Goal: Task Accomplishment & Management: Manage account settings

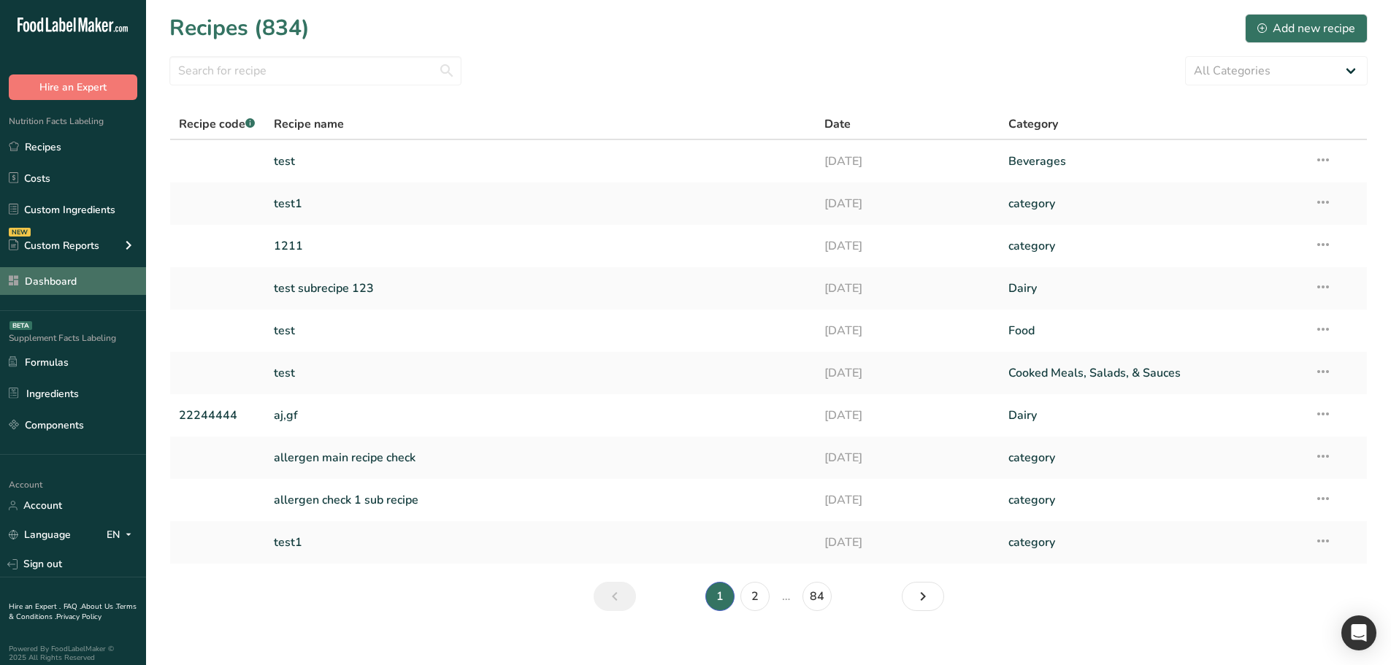
click at [67, 269] on link "Dashboard" at bounding box center [73, 281] width 146 height 28
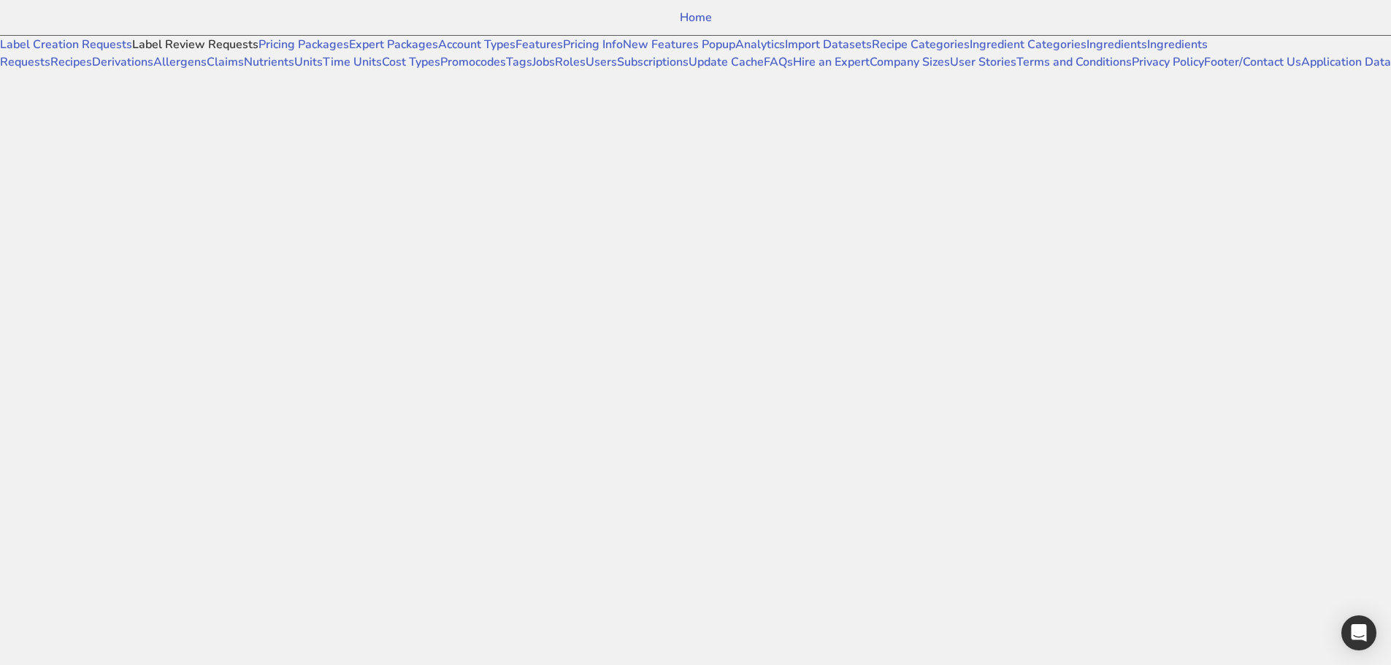
drag, startPoint x: 113, startPoint y: 73, endPoint x: 95, endPoint y: 81, distance: 19.9
click at [132, 53] on link "Label Review Requests" at bounding box center [195, 45] width 126 height 16
click at [93, 53] on link "Label Creation Requests" at bounding box center [66, 45] width 132 height 16
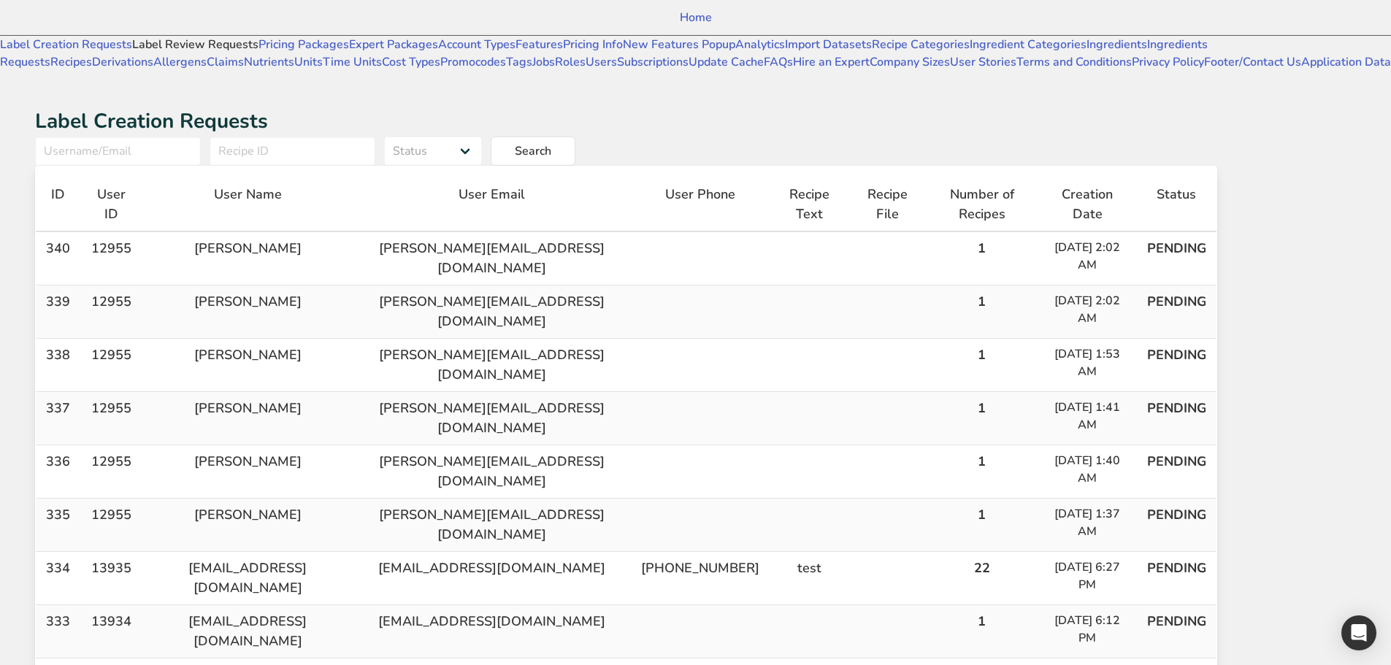
click at [132, 53] on link "Label Review Requests" at bounding box center [195, 45] width 126 height 16
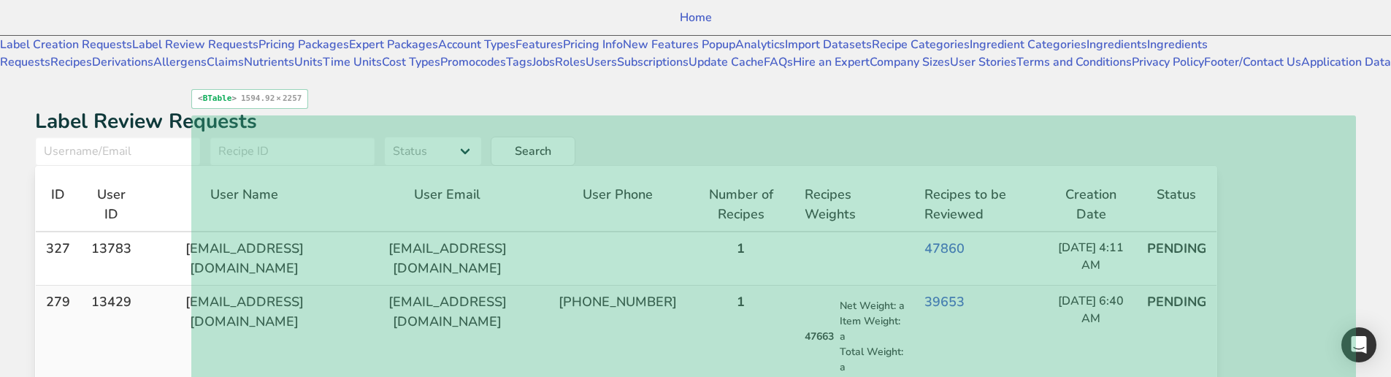
click at [80, 178] on th "ID" at bounding box center [58, 205] width 44 height 54
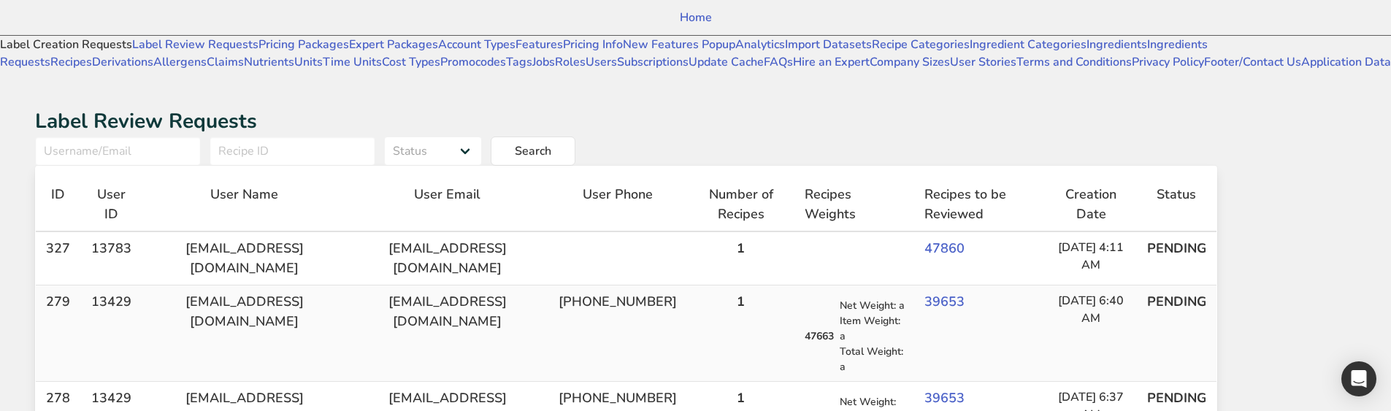
click at [117, 53] on link "Label Creation Requests" at bounding box center [66, 45] width 132 height 16
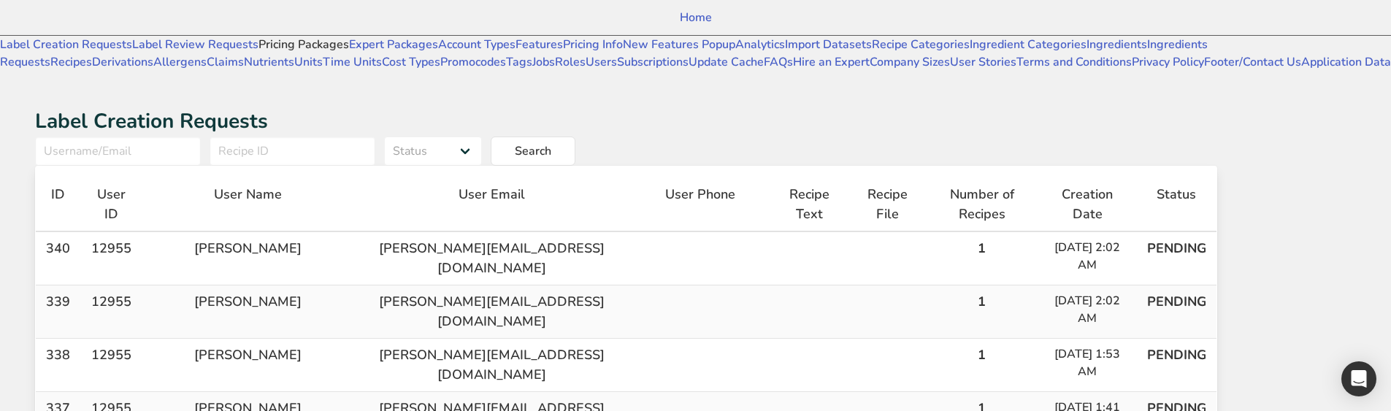
click at [259, 53] on link "Pricing Packages" at bounding box center [304, 45] width 91 height 16
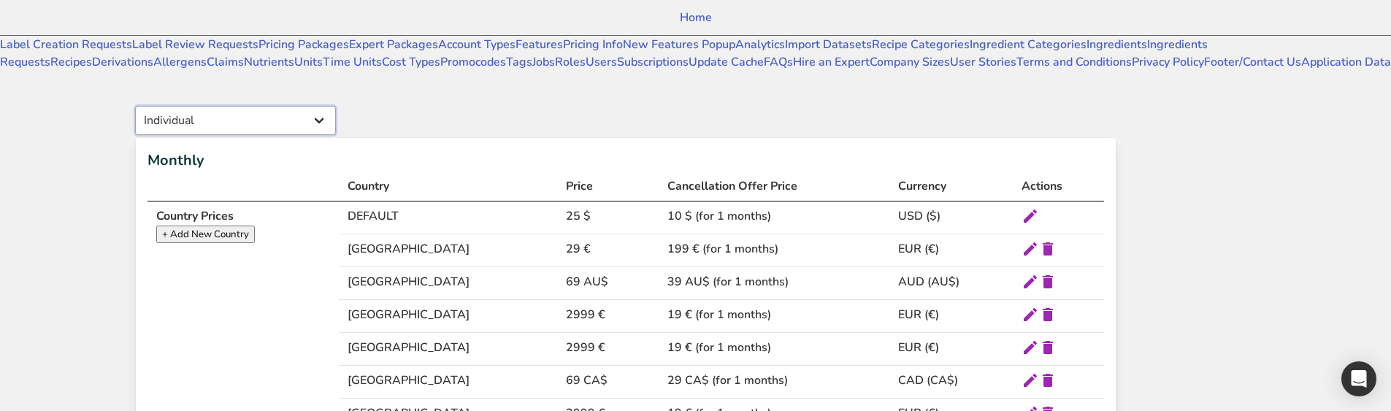
click at [336, 106] on select "Individual Essential Pro Business Old Enterprise 3 Users (799$) Old Enterprise …" at bounding box center [235, 120] width 201 height 29
click at [349, 53] on link "Expert Packages" at bounding box center [393, 45] width 89 height 16
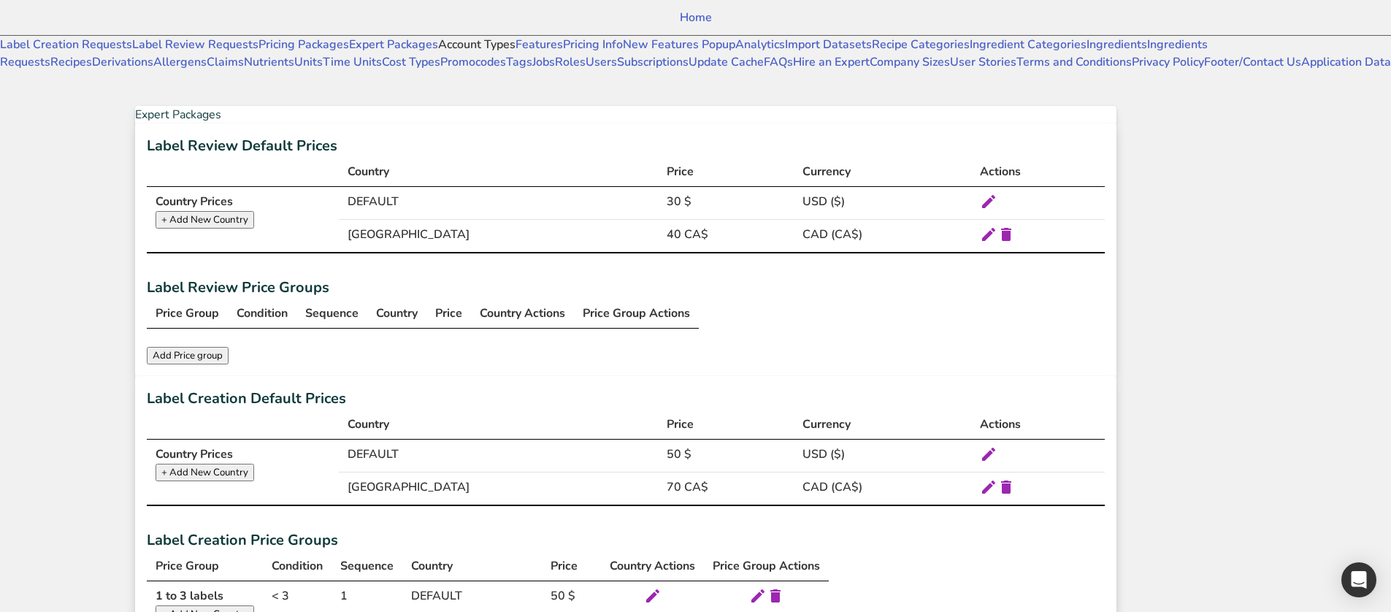
click at [438, 53] on link "Account Types" at bounding box center [476, 45] width 77 height 16
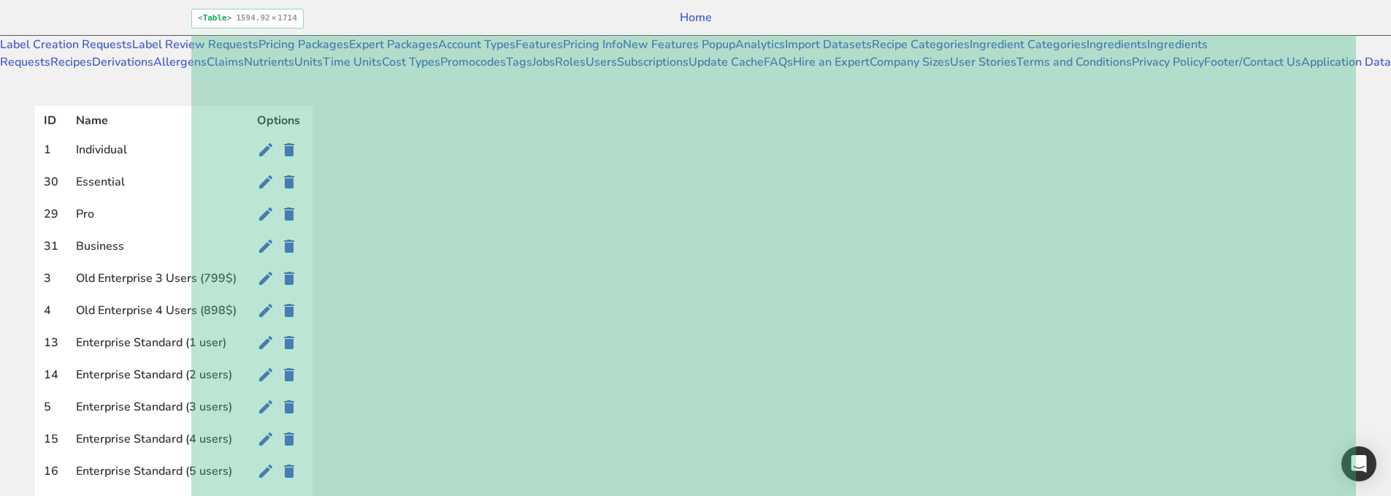
click at [248, 340] on td "Enterprise Standard (1 user)" at bounding box center [157, 344] width 181 height 32
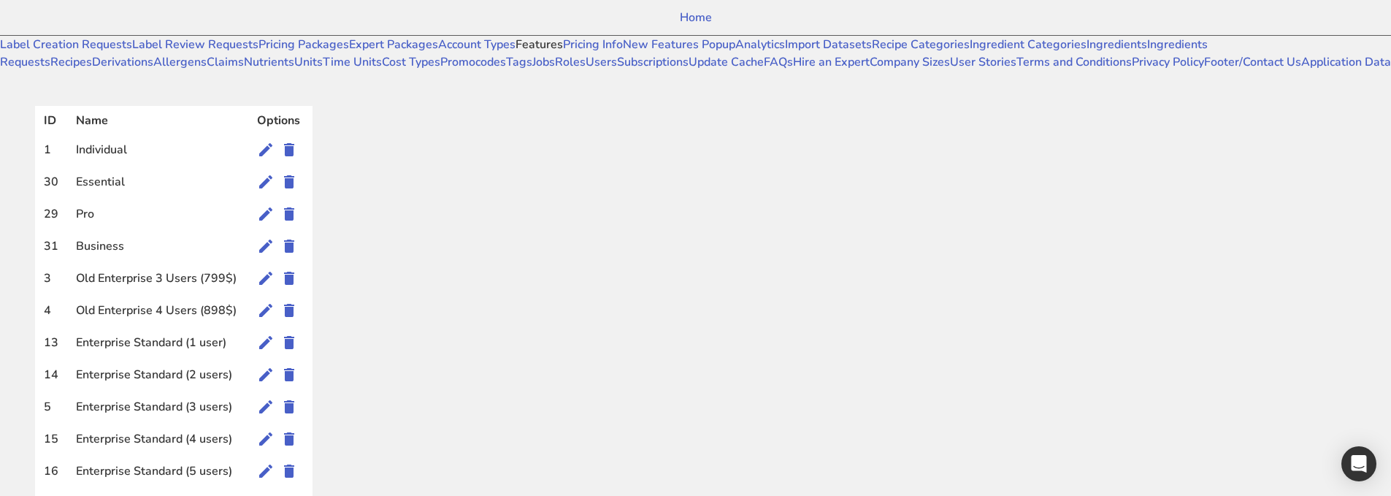
click at [516, 53] on link "Features" at bounding box center [539, 45] width 47 height 16
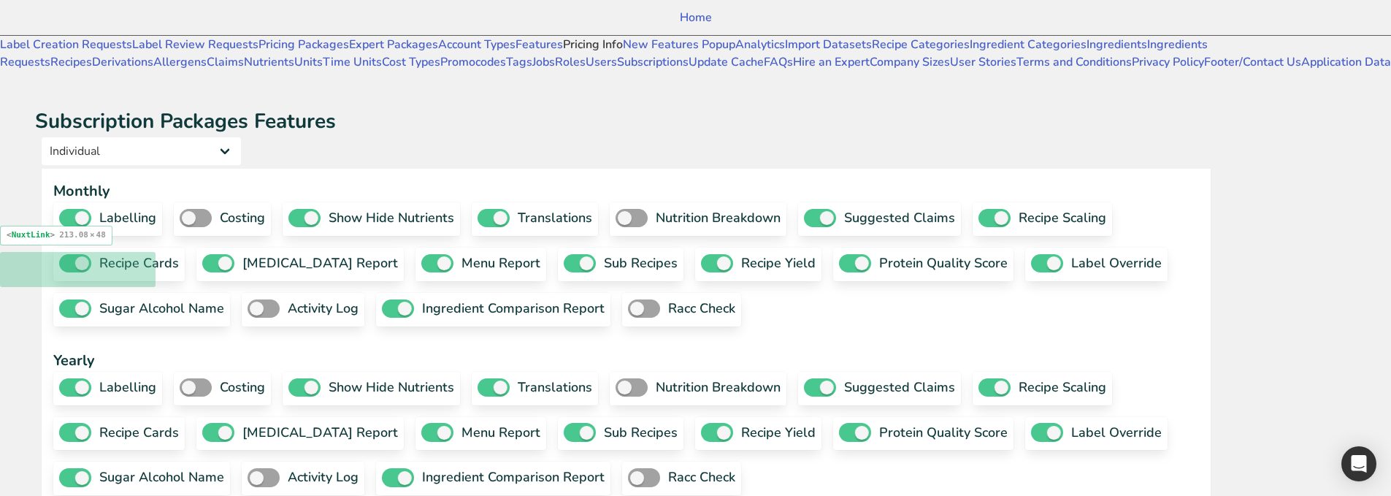
click at [563, 53] on link "Pricing Info" at bounding box center [593, 45] width 60 height 16
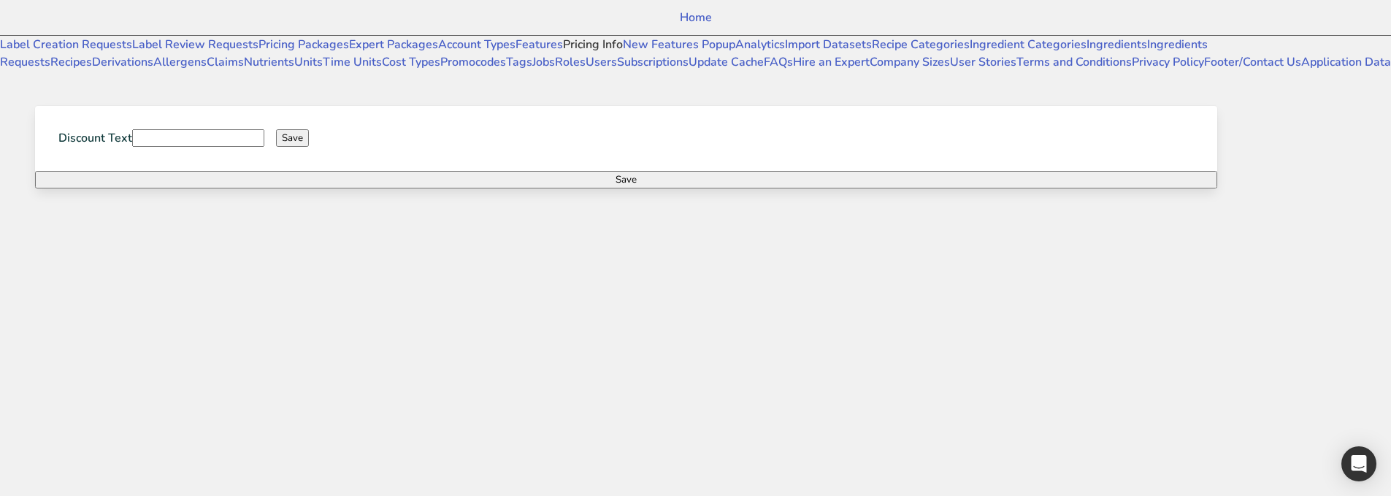
type input "(6 Months Free + 2 Free Nutritional Consultations)"
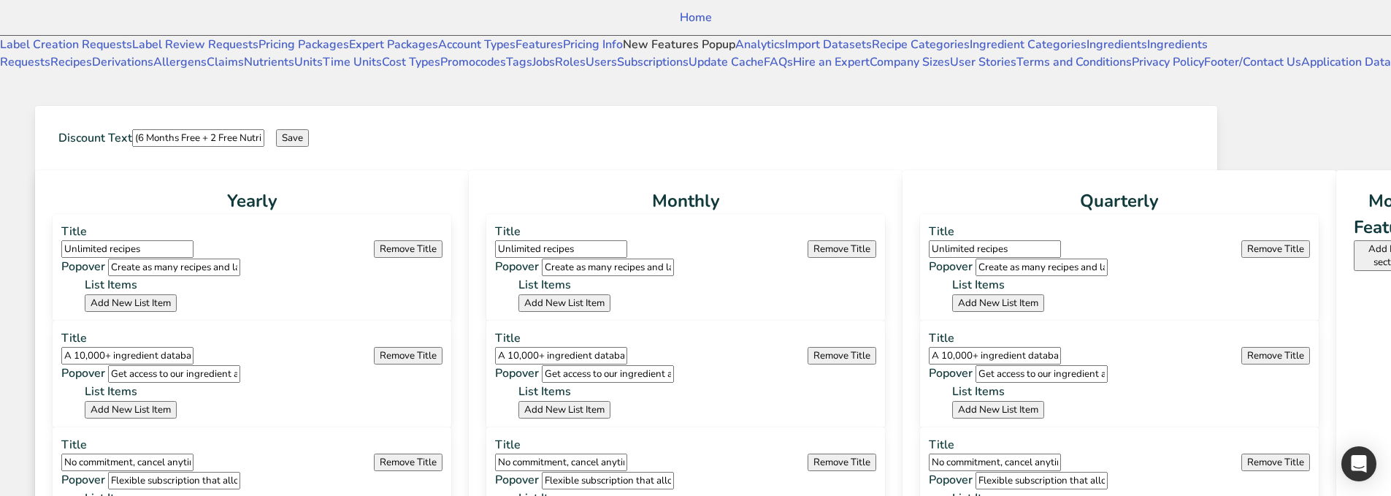
click at [623, 53] on link "New Features Popup" at bounding box center [679, 45] width 112 height 16
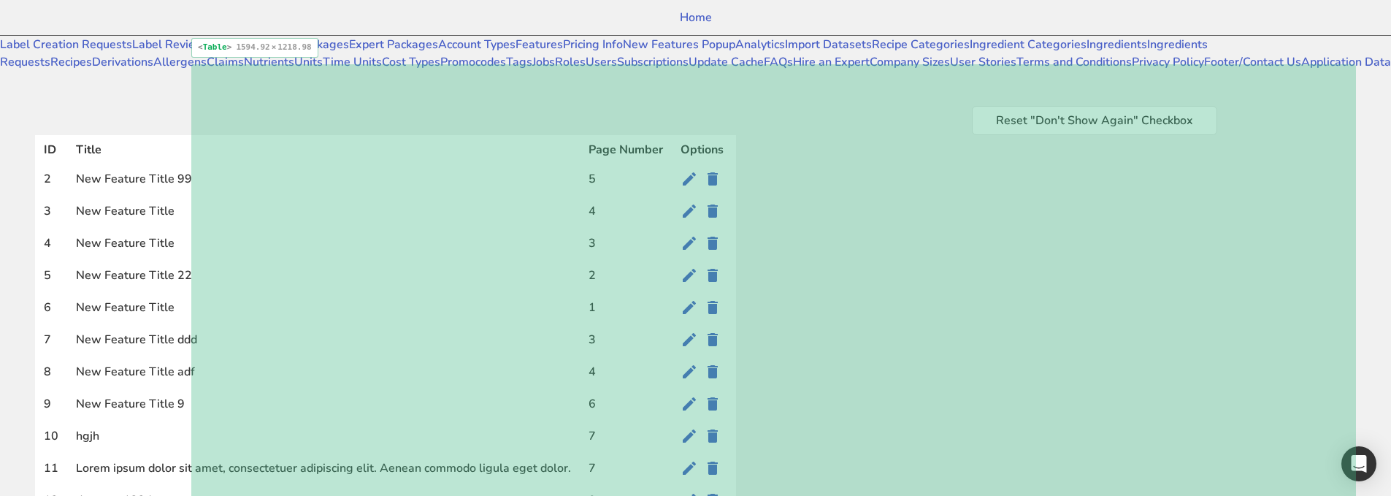
click at [569, 229] on td "New Feature Title" at bounding box center [323, 245] width 513 height 32
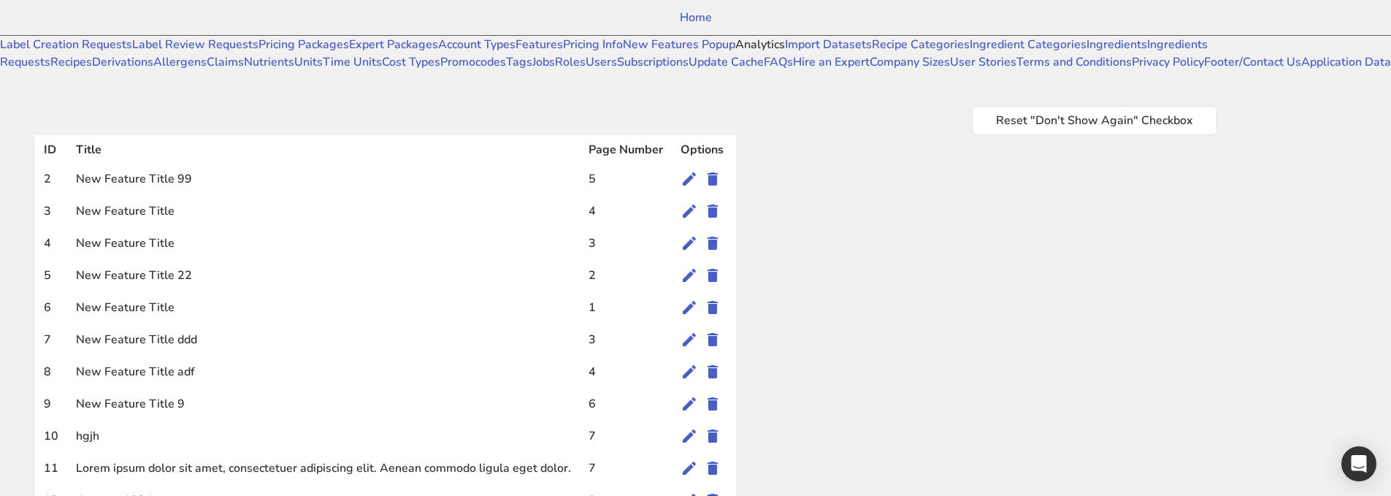
click at [735, 53] on link "Analytics" at bounding box center [760, 45] width 50 height 16
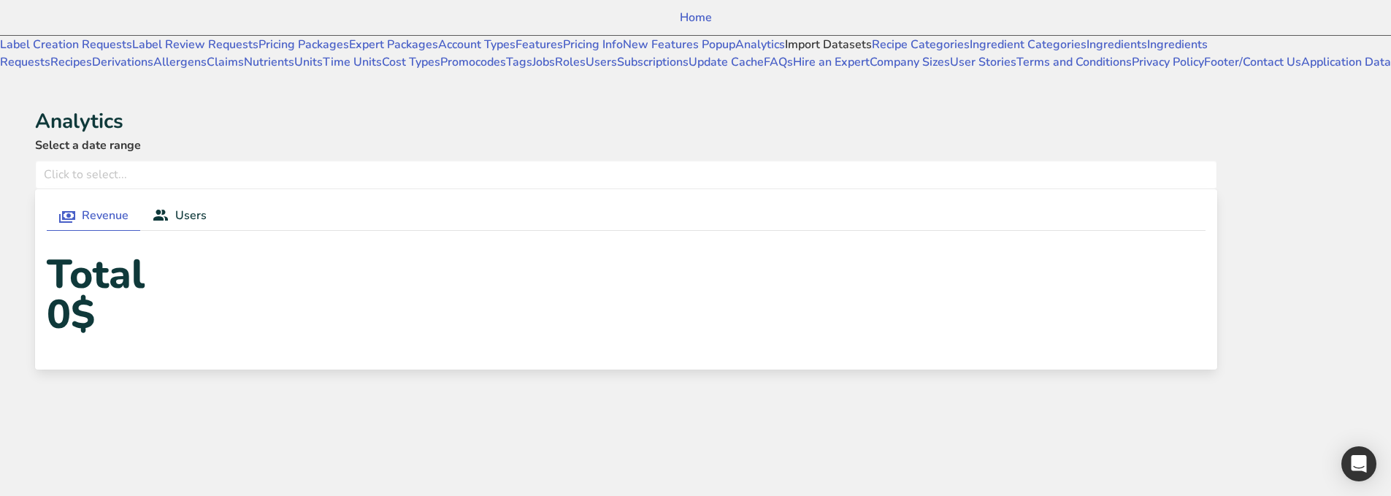
click at [785, 53] on link "Import Datasets" at bounding box center [828, 45] width 87 height 16
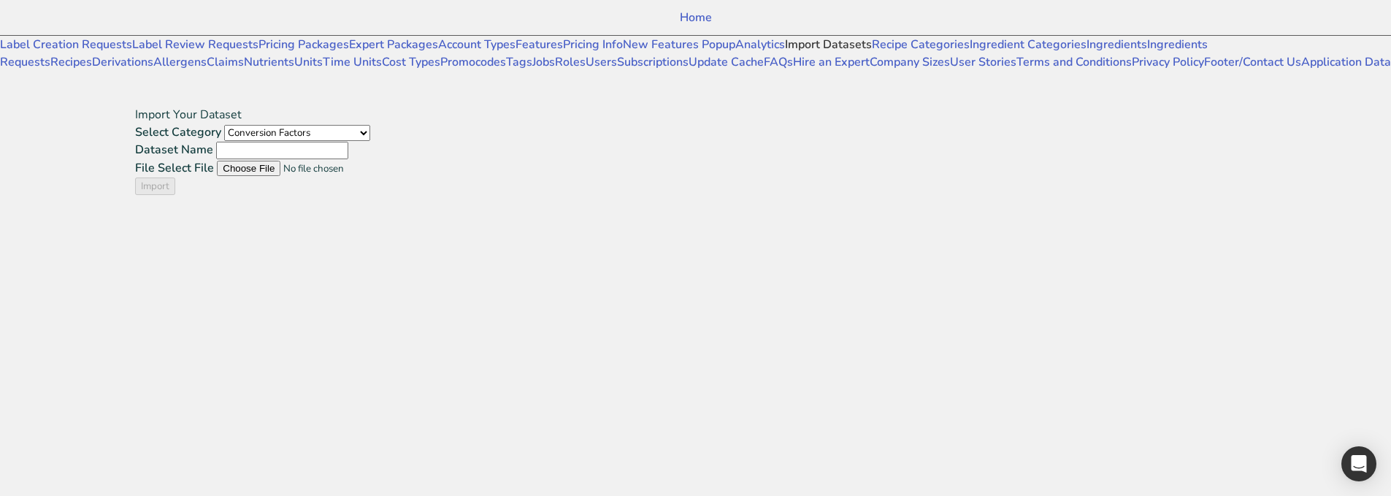
scroll to position [146, 0]
click at [970, 53] on link "Ingredient Categories" at bounding box center [1028, 45] width 117 height 16
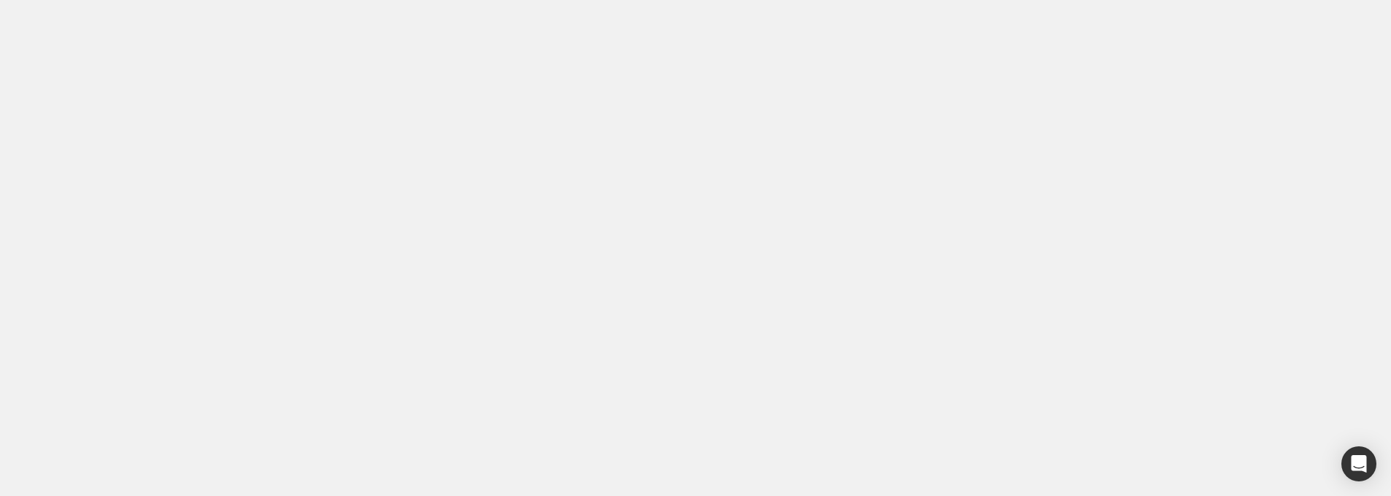
select select
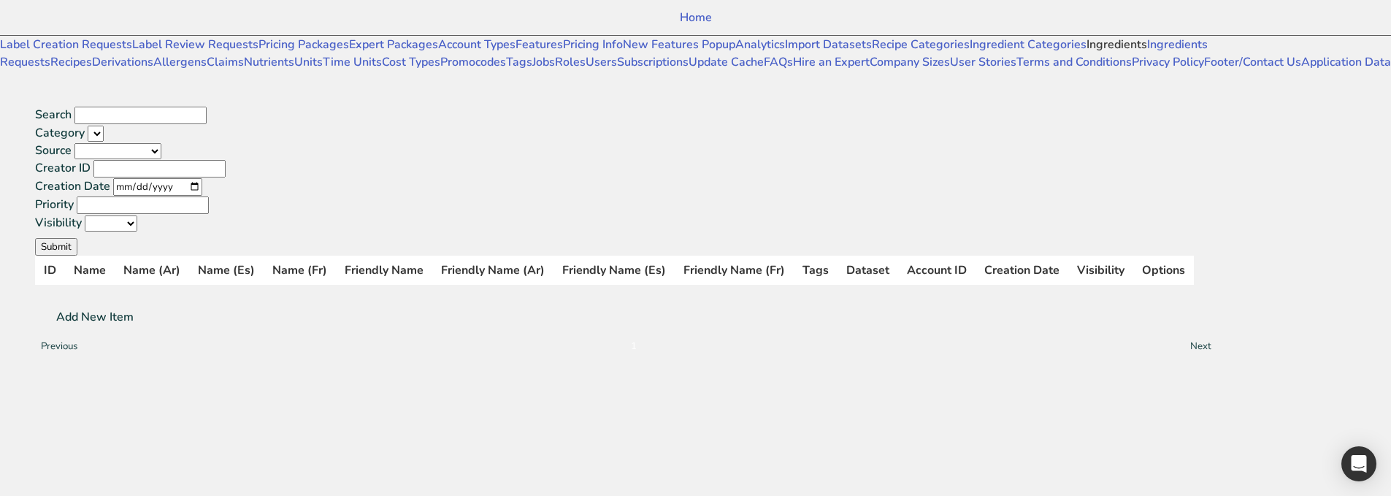
select select
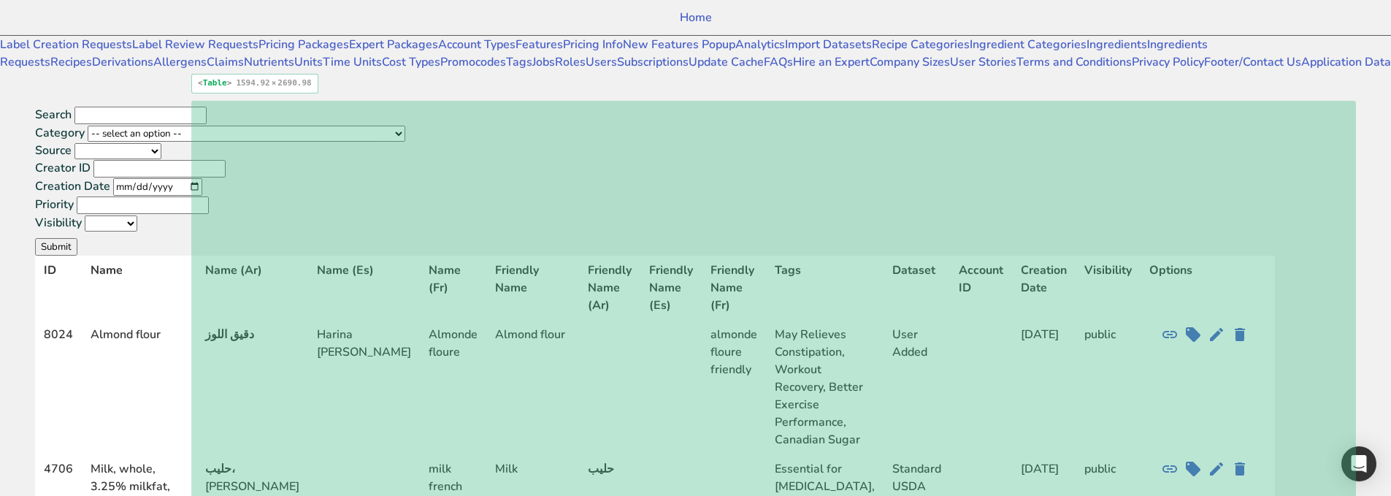
click at [579, 454] on td "Milk" at bounding box center [532, 503] width 93 height 99
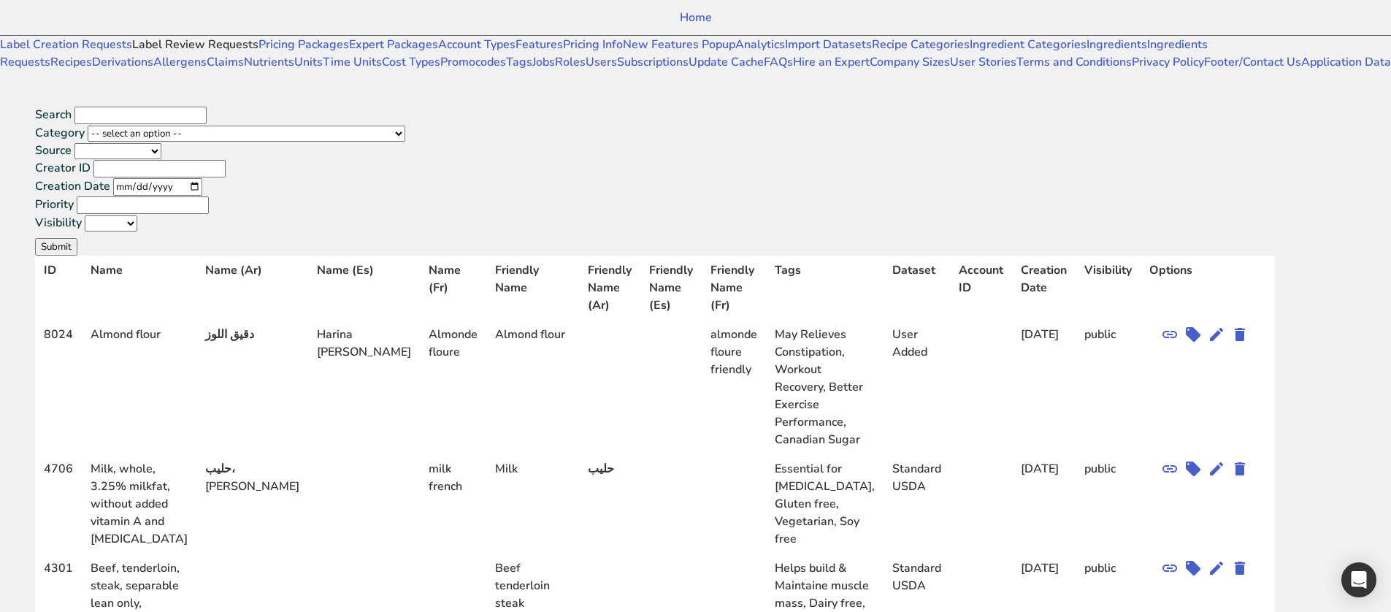
click at [132, 53] on link "Label Review Requests" at bounding box center [195, 45] width 126 height 16
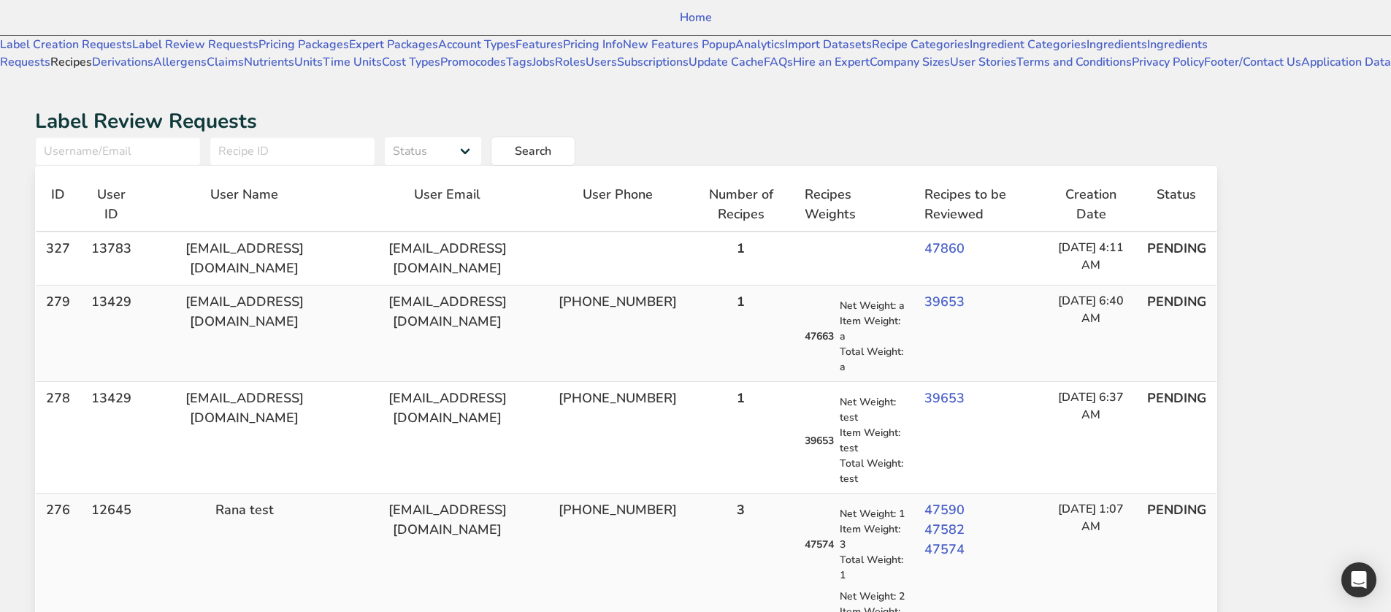
click at [92, 70] on link "Recipes" at bounding box center [71, 62] width 42 height 16
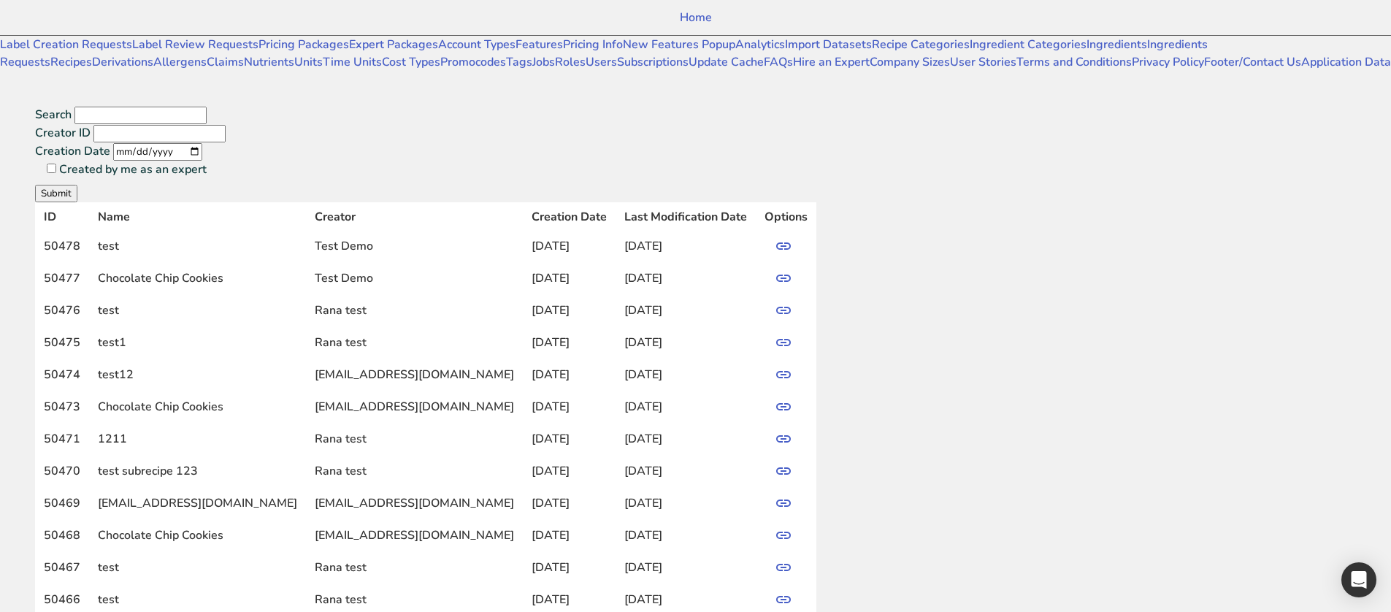
click at [202, 143] on input "Creation Date" at bounding box center [157, 152] width 89 height 18
click at [658, 106] on div "Search Creator ID Creation Date Created by me as an expert Submit" at bounding box center [626, 154] width 1182 height 96
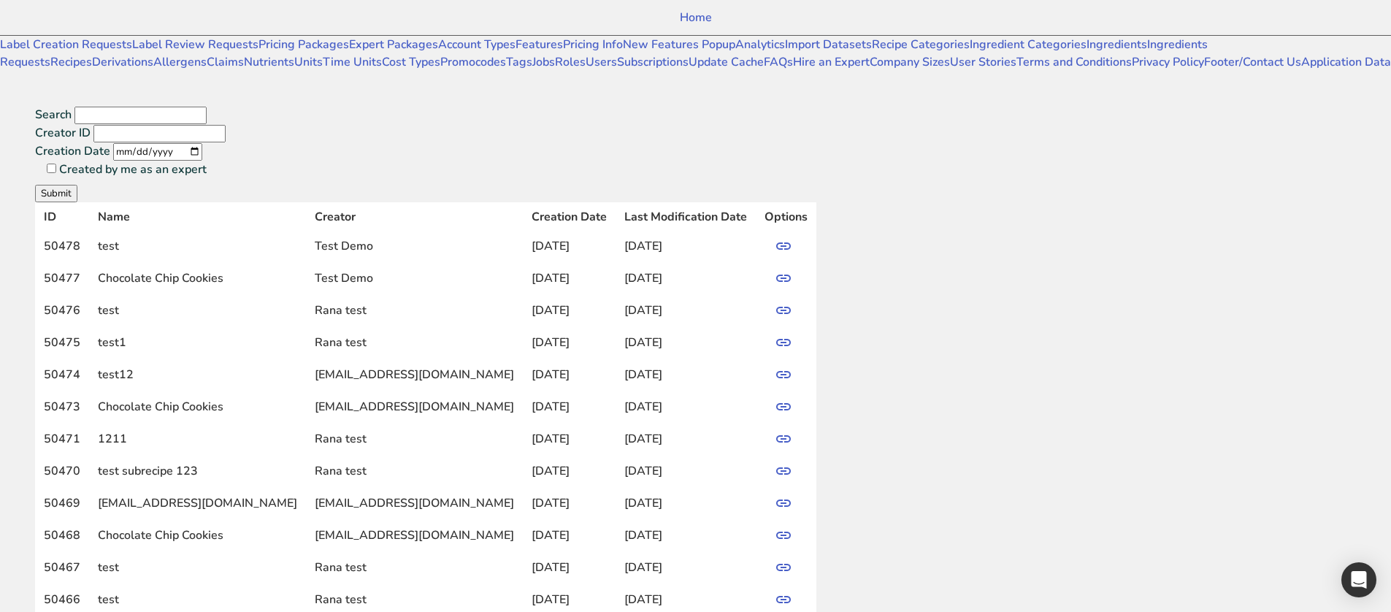
click at [207, 161] on label "Created by me as an expert" at bounding box center [133, 169] width 148 height 16
click at [56, 164] on input "Created by me as an expert" at bounding box center [51, 168] width 9 height 9
click at [207, 161] on label "Created by me as an expert" at bounding box center [133, 169] width 148 height 16
click at [56, 164] on input "Created by me as an expert" at bounding box center [51, 168] width 9 height 9
checkbox input "false"
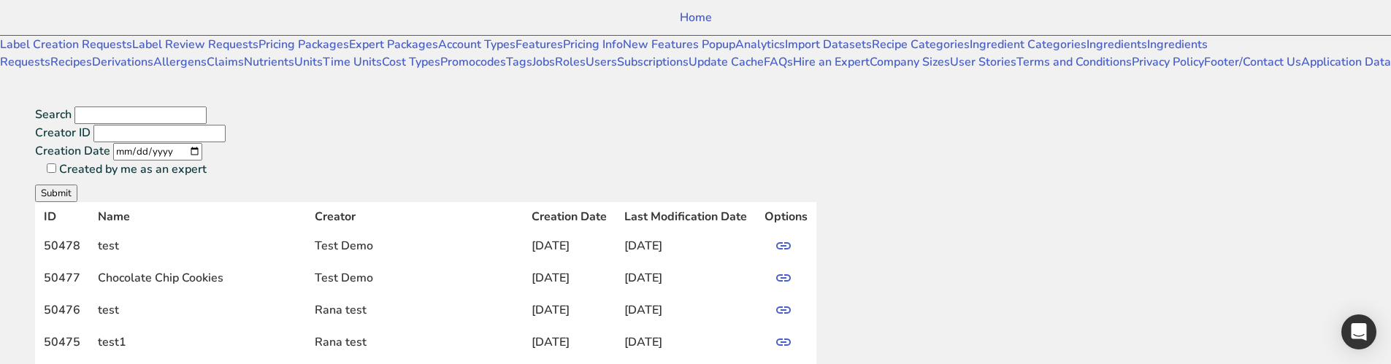
click at [207, 107] on input "Search" at bounding box center [140, 116] width 132 height 18
type input "sss"
click at [35, 185] on button "Submit" at bounding box center [56, 194] width 42 height 18
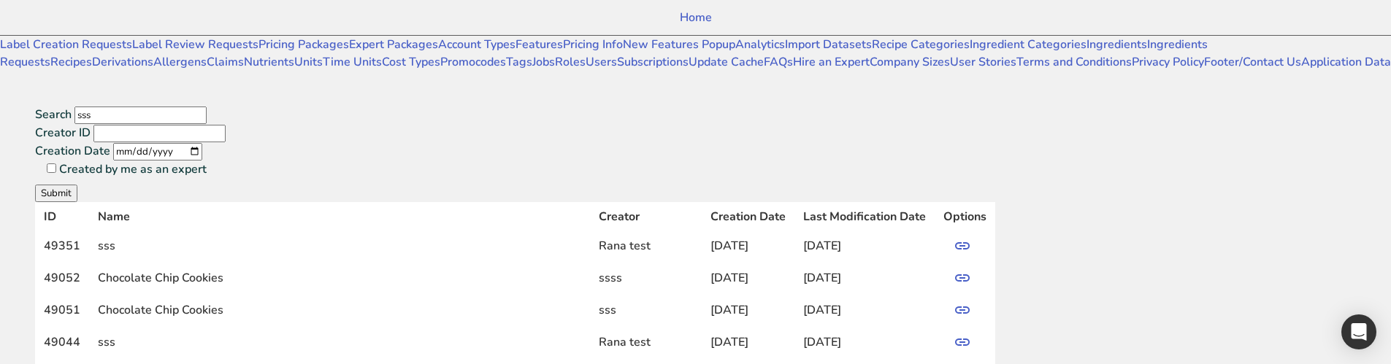
click at [202, 143] on input "Creation Date" at bounding box center [157, 152] width 89 height 18
type input "[DATE]"
click at [77, 185] on button "Submit" at bounding box center [56, 194] width 42 height 18
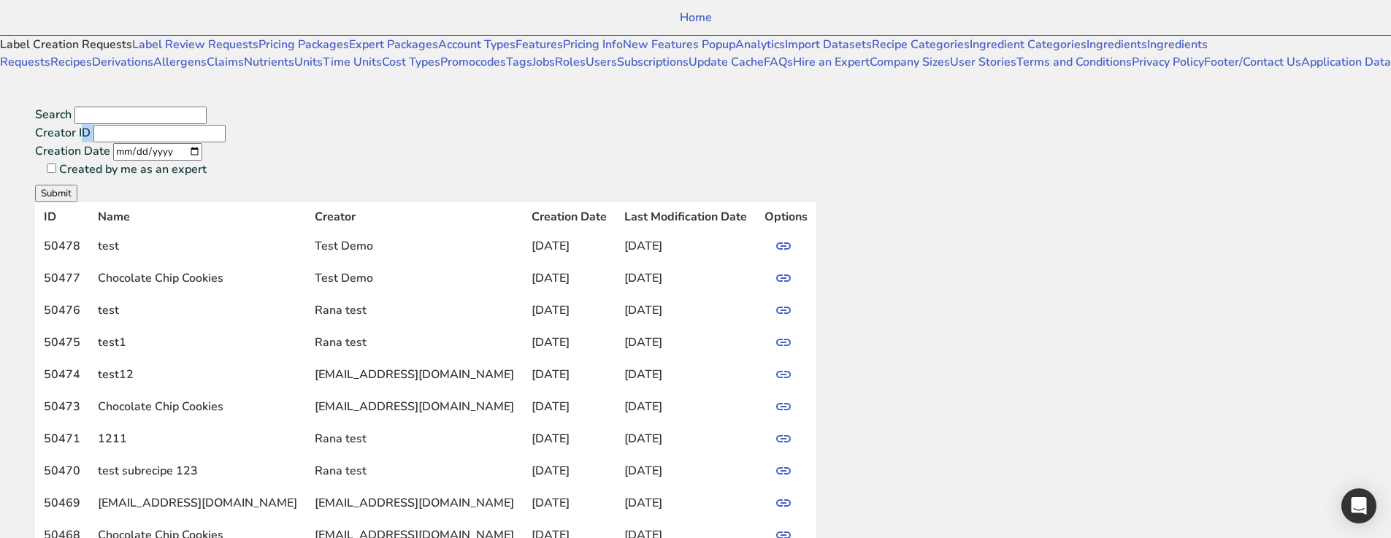
click at [99, 53] on link "Label Creation Requests" at bounding box center [66, 45] width 132 height 16
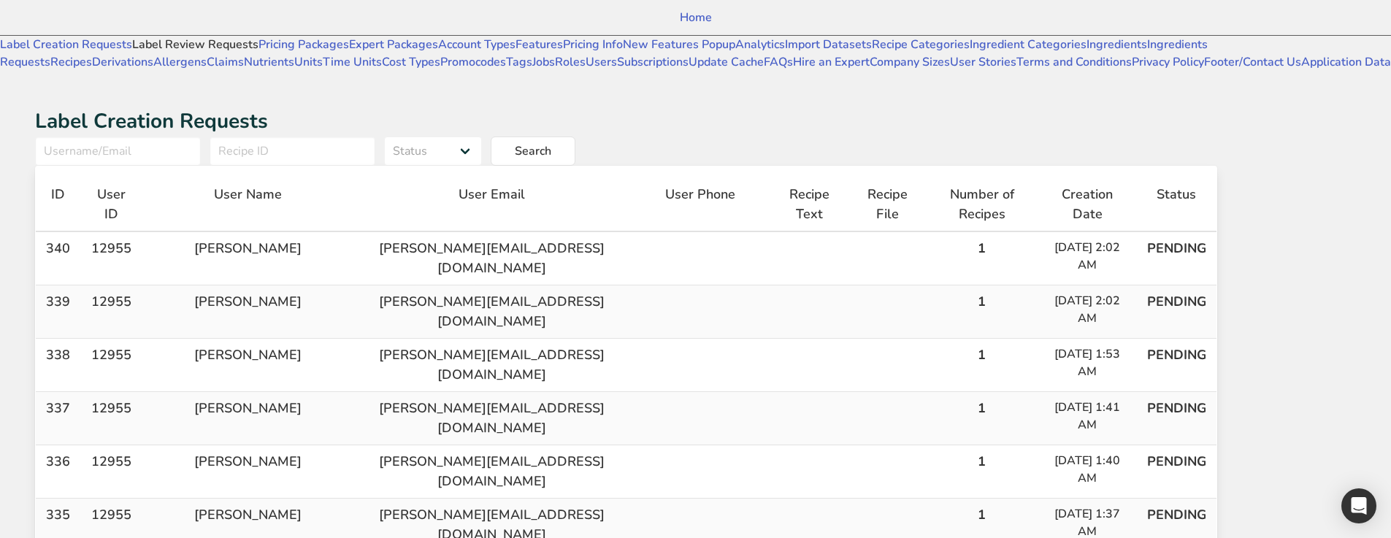
click at [132, 53] on link "Label Review Requests" at bounding box center [195, 45] width 126 height 16
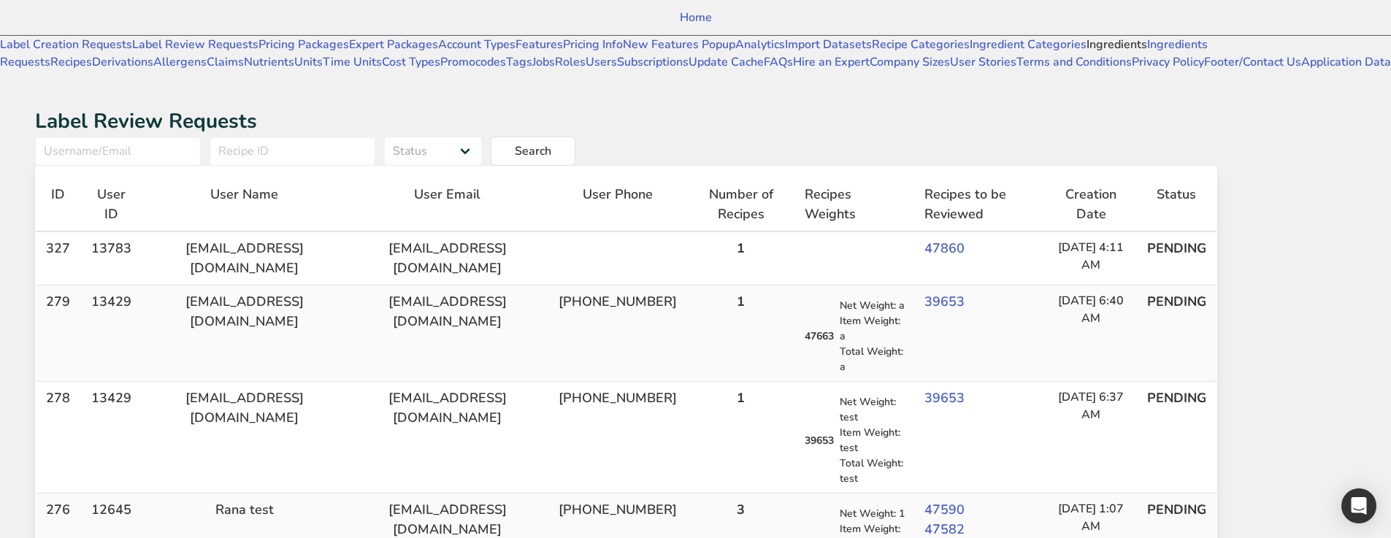
click at [1087, 53] on link "Ingredients" at bounding box center [1117, 45] width 61 height 16
select select
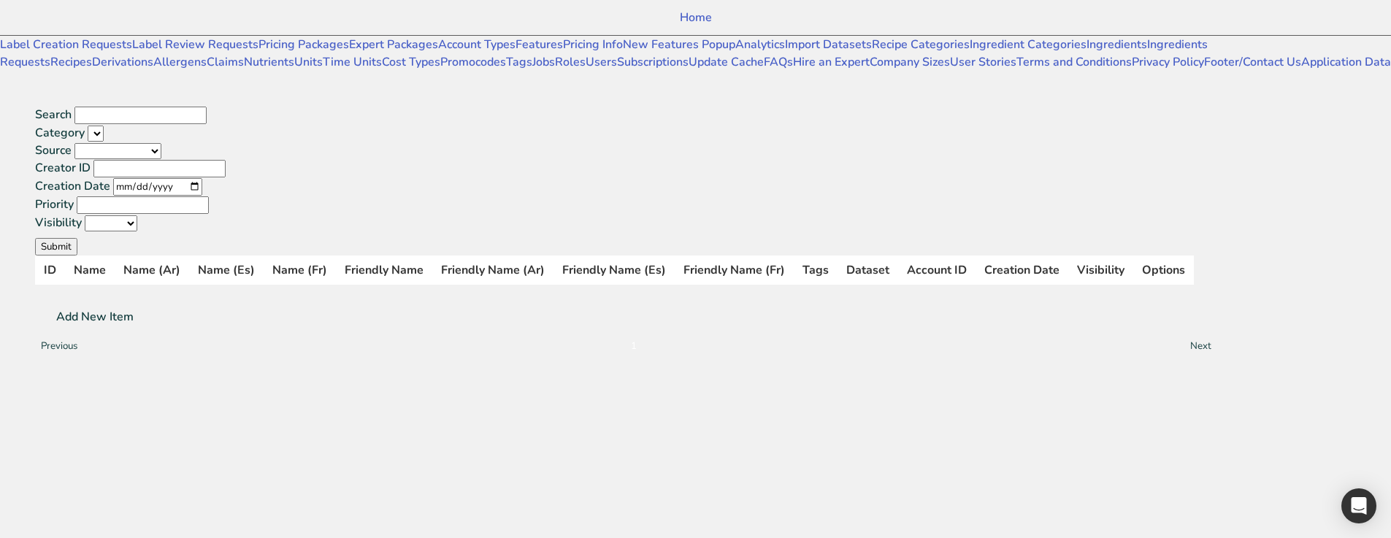
select select
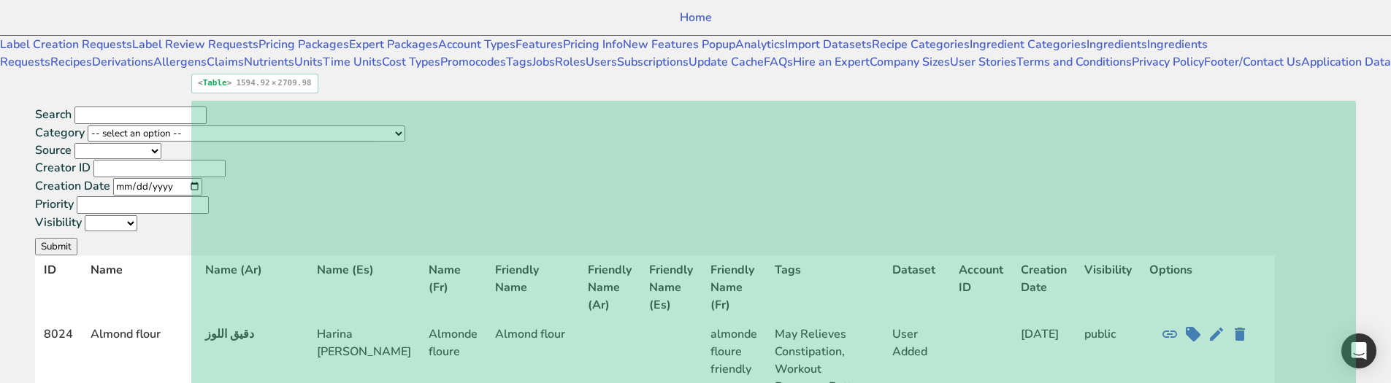
click at [579, 320] on td "Almond flour" at bounding box center [532, 387] width 93 height 134
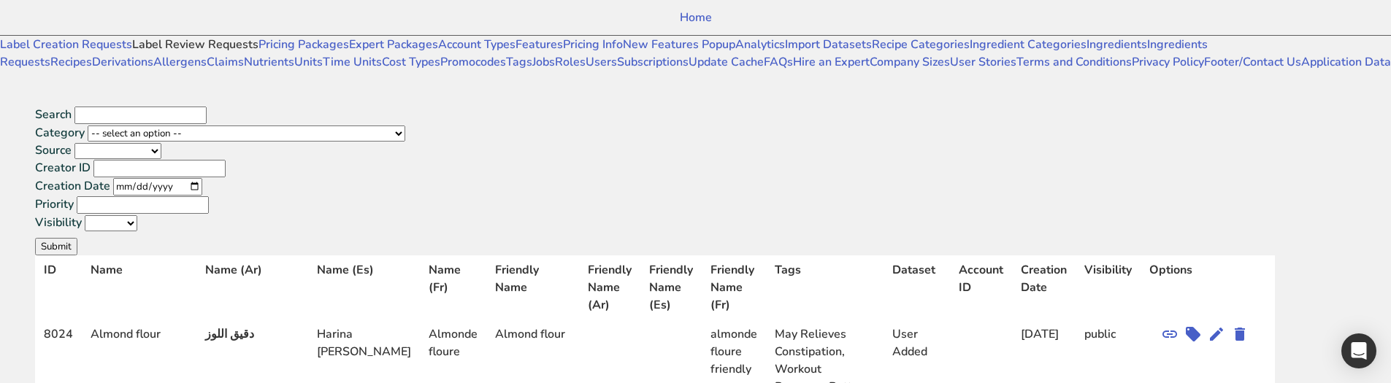
click at [132, 53] on link "Label Review Requests" at bounding box center [195, 45] width 126 height 16
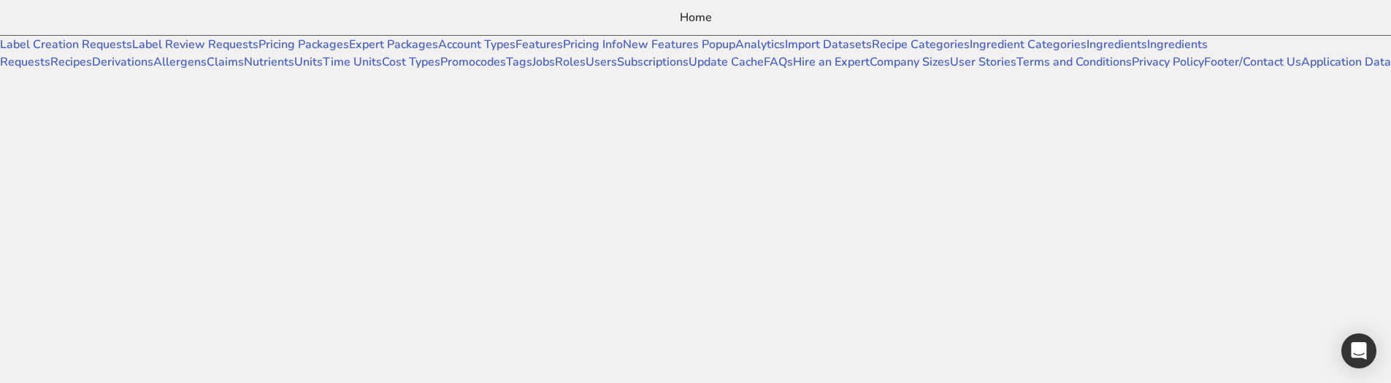
select select
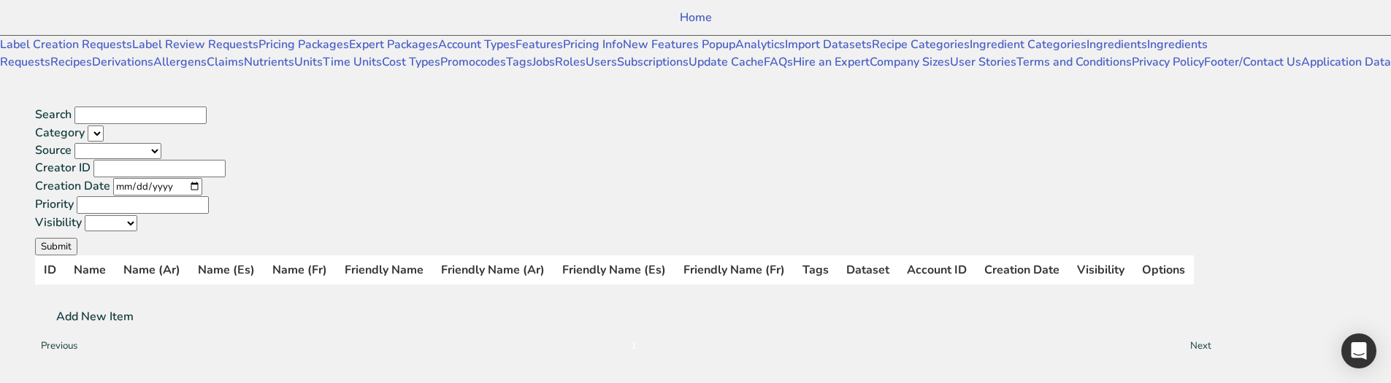
select select
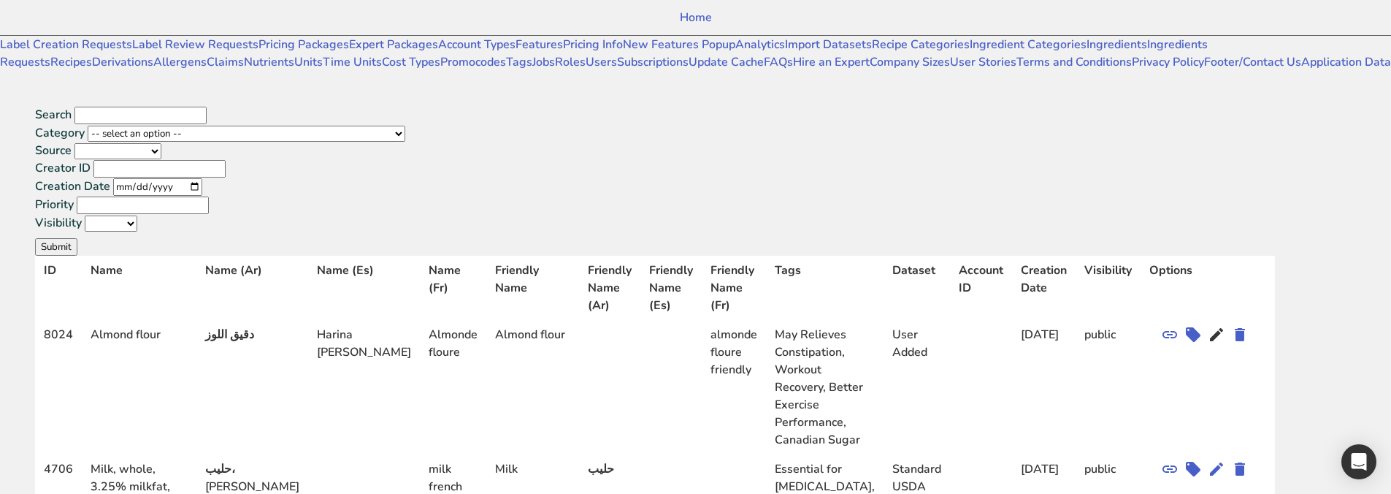
click at [1226, 321] on icon at bounding box center [1217, 334] width 18 height 26
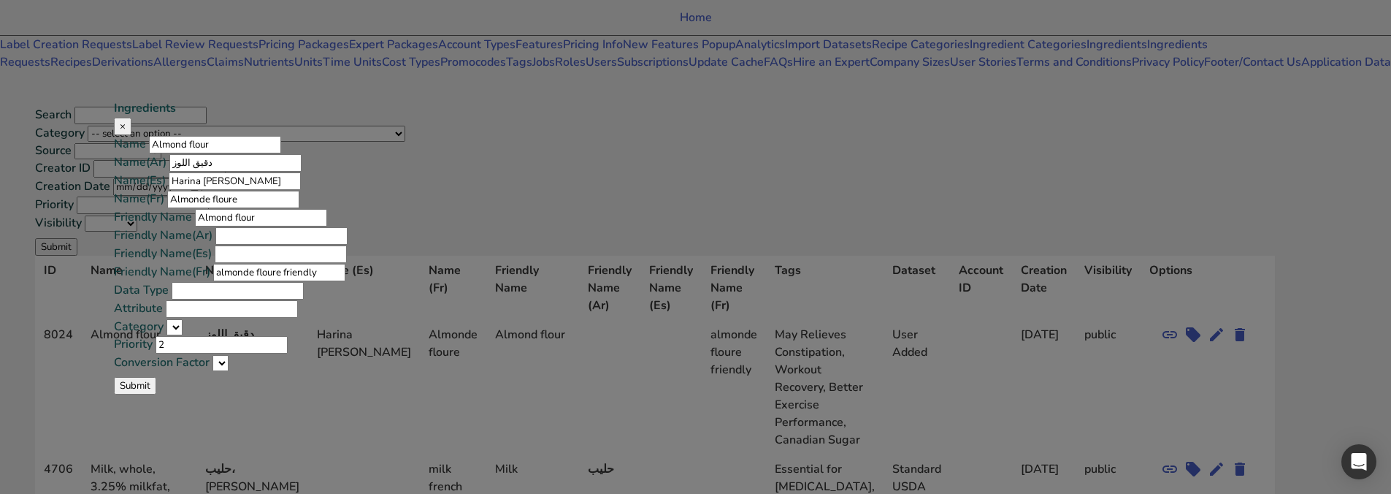
select select
select select "0"
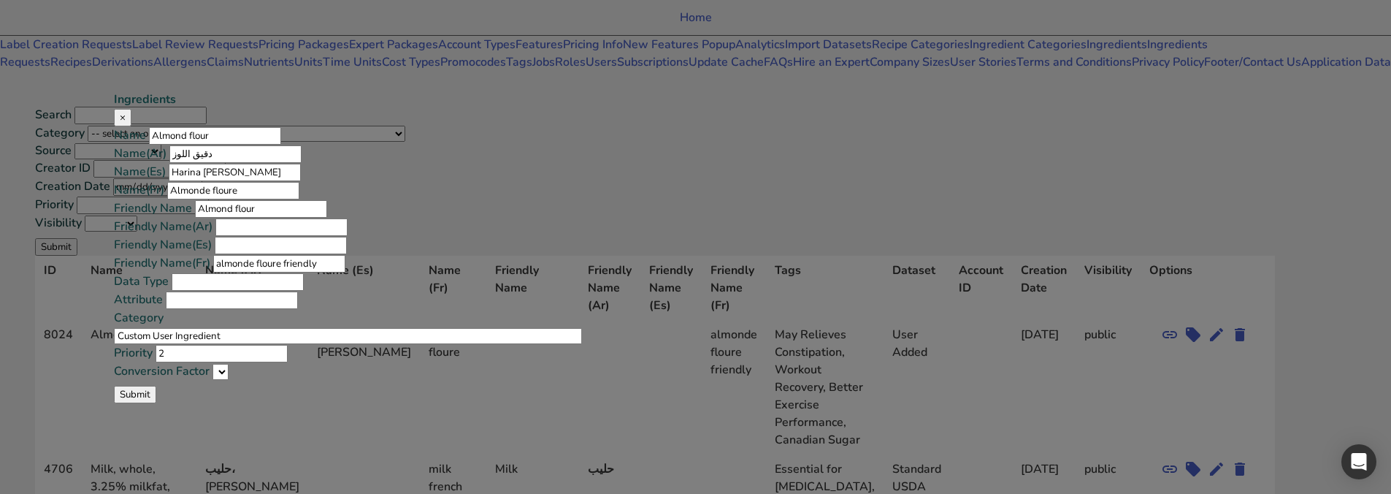
click at [1109, 88] on div "Ingredients × Name Almond flour Name(Ar) دقيق اللوز Name(Es) [PERSON_NAME] de a…" at bounding box center [695, 247] width 1391 height 494
select select
click at [131, 109] on button "×" at bounding box center [123, 118] width 18 height 18
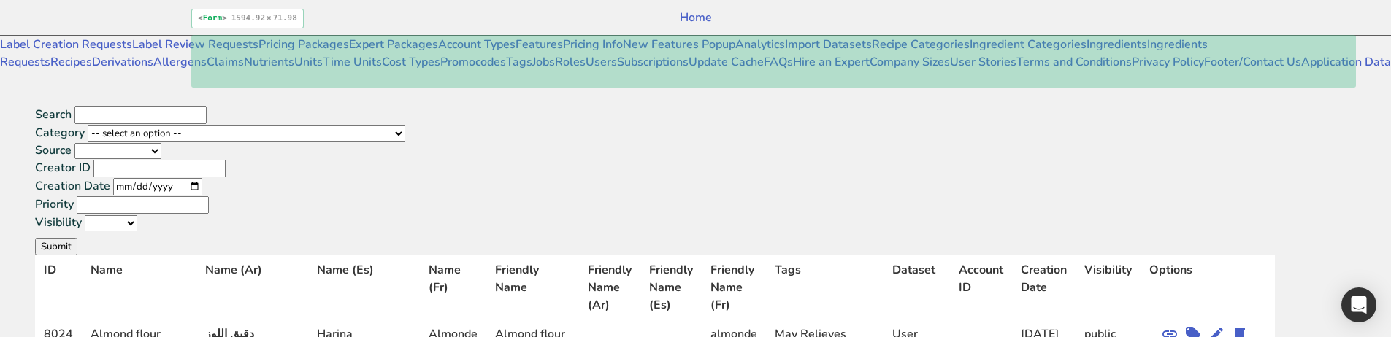
click at [307, 106] on div "Search Category -- select an option -- American Indian/Alaska Native Foods Baby…" at bounding box center [626, 181] width 1182 height 150
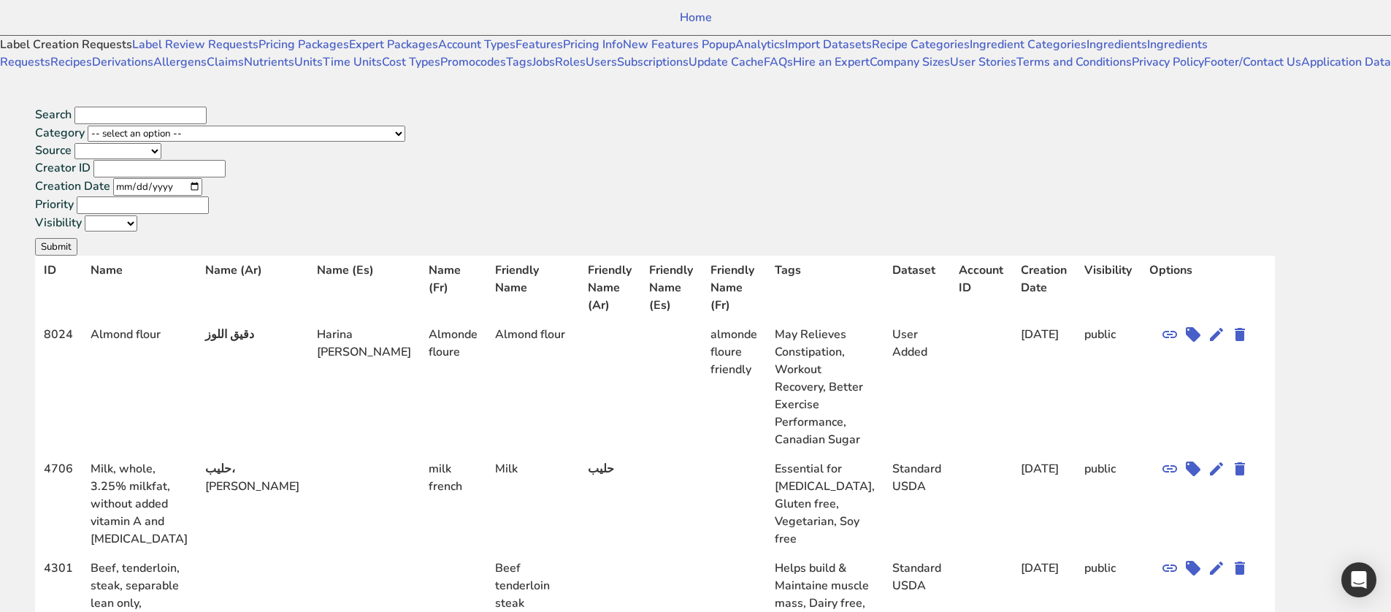
click at [126, 53] on link "Label Creation Requests" at bounding box center [66, 45] width 132 height 16
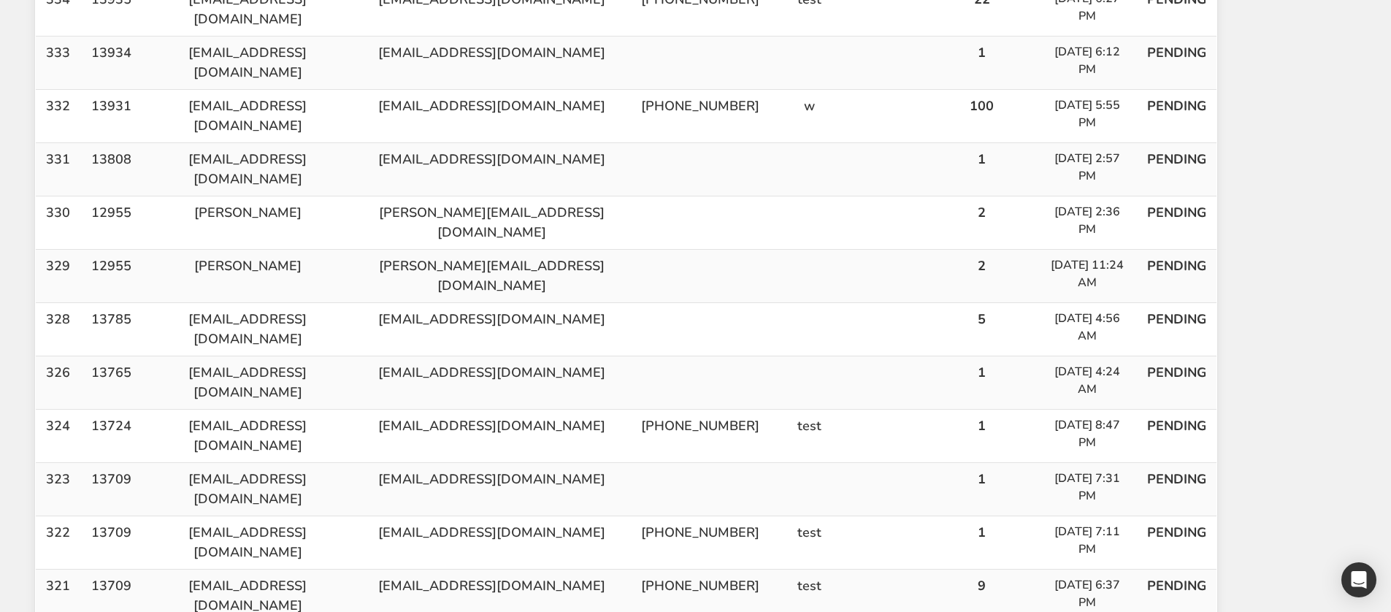
scroll to position [584, 0]
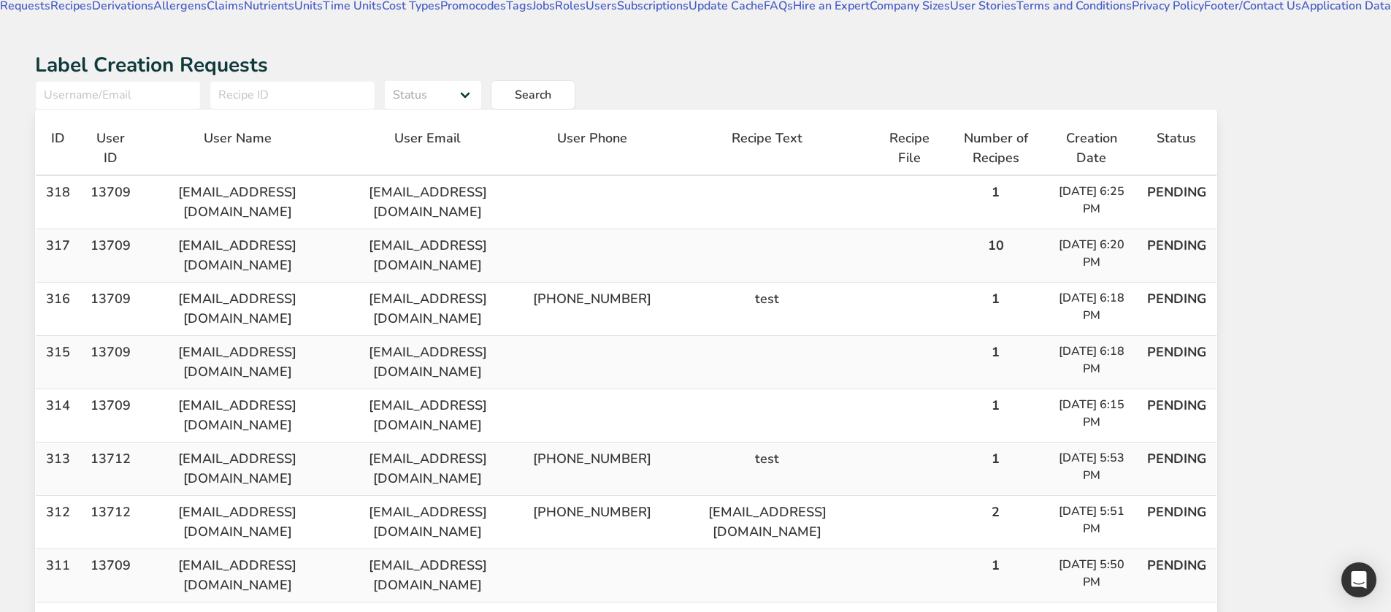
scroll to position [0, 0]
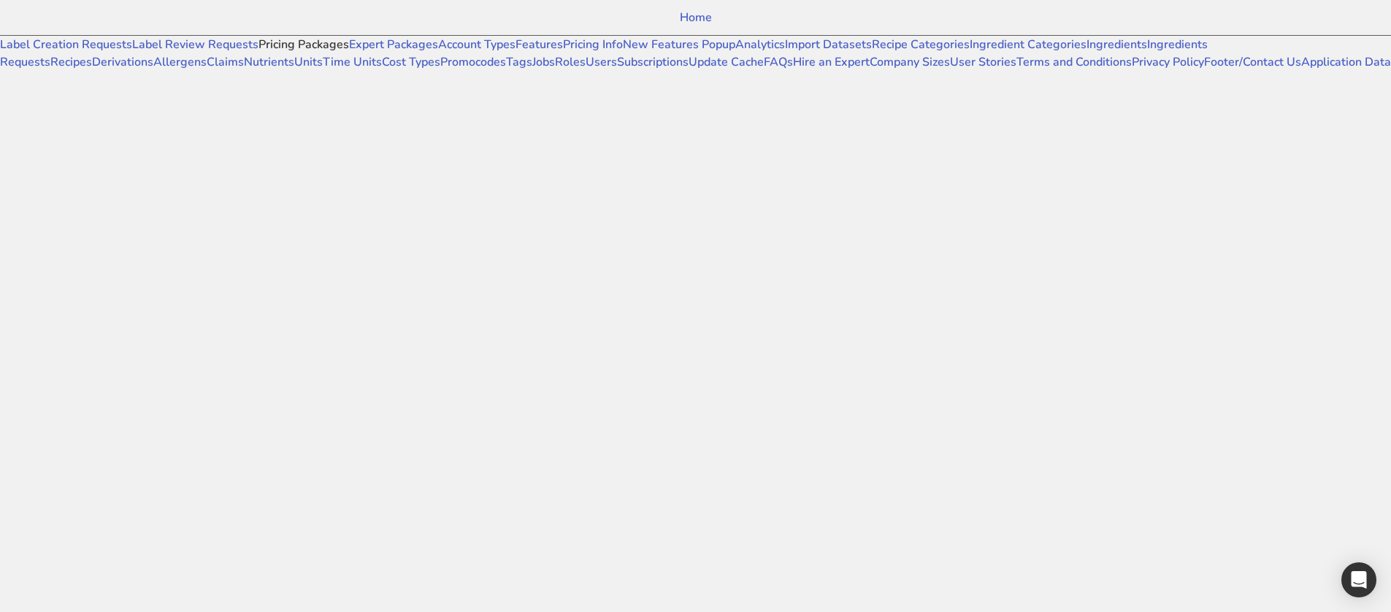
click at [259, 53] on link "Pricing Packages" at bounding box center [304, 45] width 91 height 16
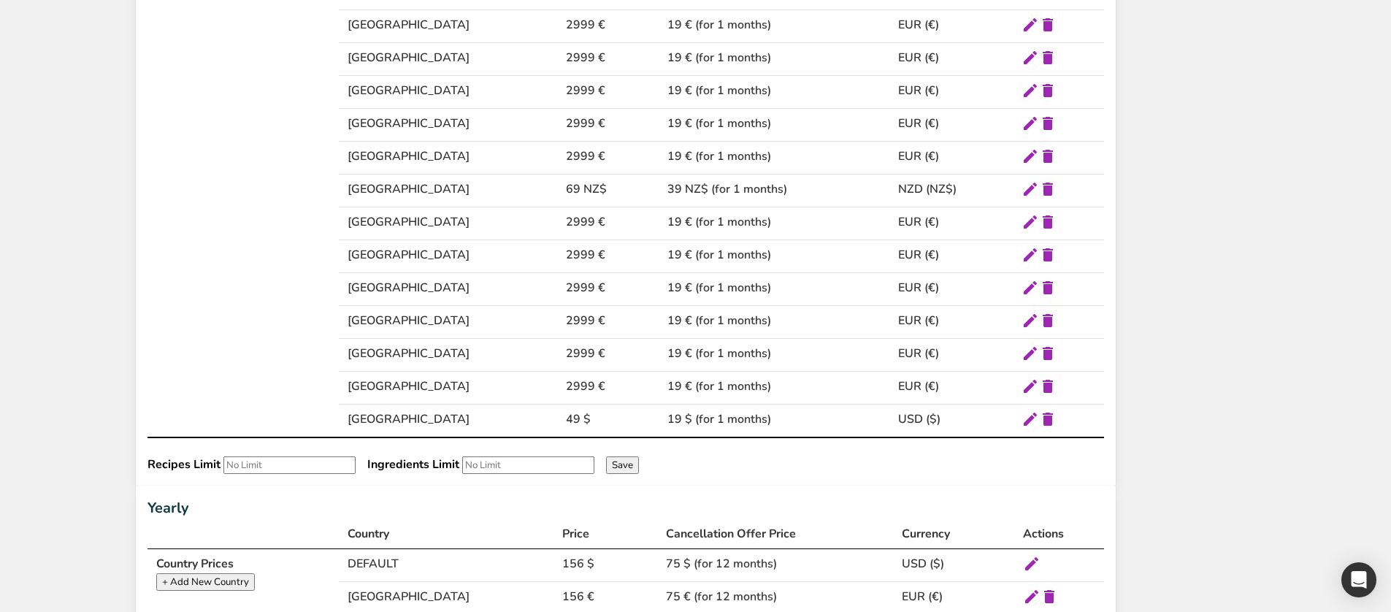
scroll to position [876, 0]
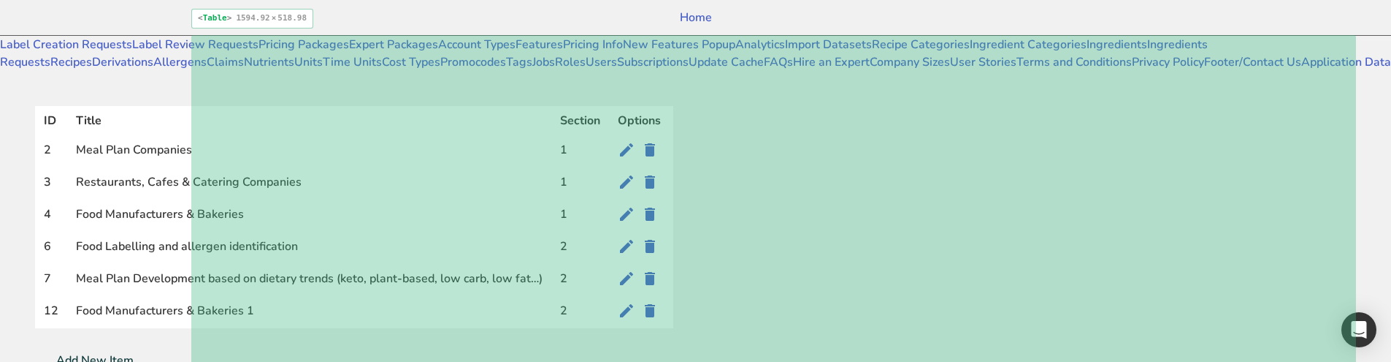
click at [551, 264] on td "Meal Plan Development based on dietary trends (keto, plant-based, low carb, low…" at bounding box center [309, 280] width 484 height 32
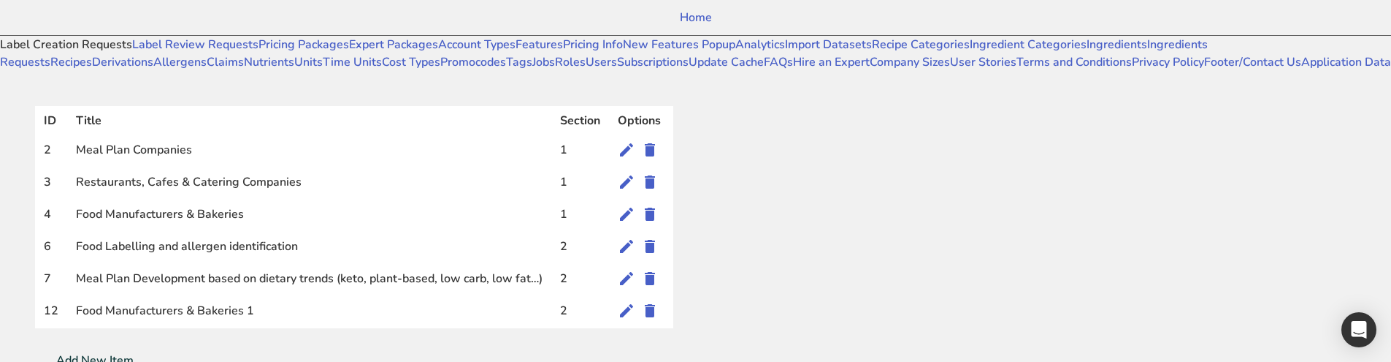
click at [104, 53] on link "Label Creation Requests" at bounding box center [66, 45] width 132 height 16
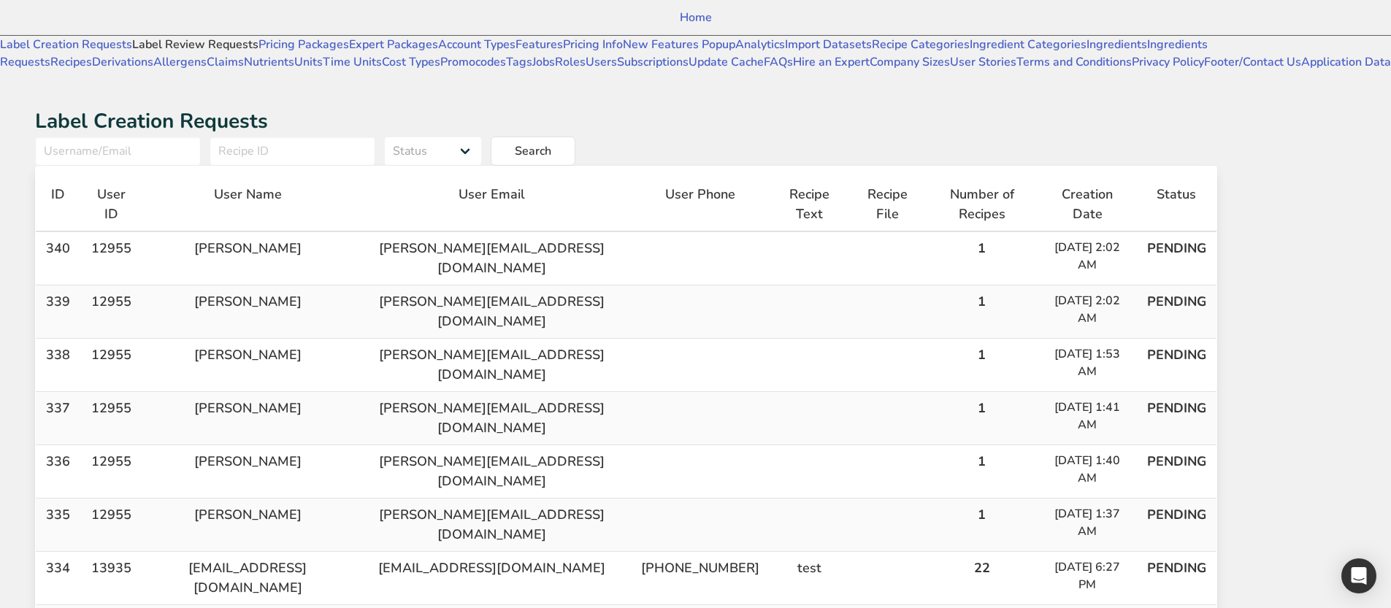
click at [132, 53] on link "Label Review Requests" at bounding box center [195, 45] width 126 height 16
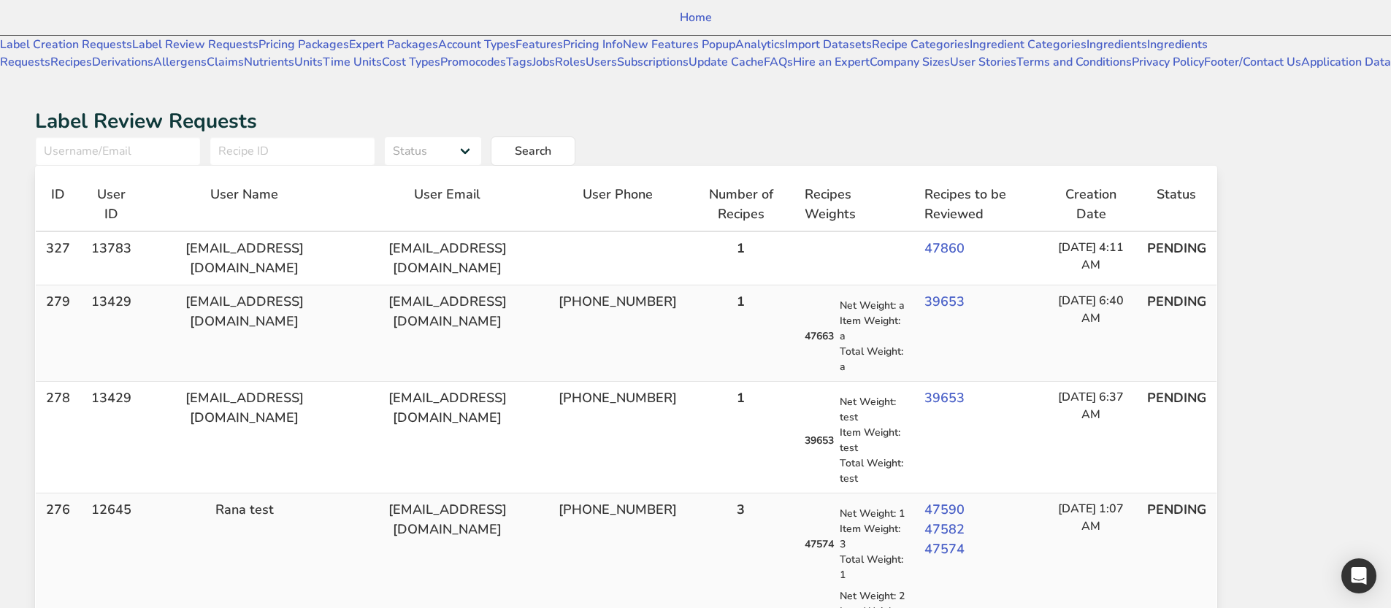
drag, startPoint x: 1071, startPoint y: 64, endPoint x: 1051, endPoint y: 91, distance: 33.5
click at [1050, 137] on div "Status Pending in progress Done Search" at bounding box center [626, 151] width 1182 height 29
